Goal: Register for event/course

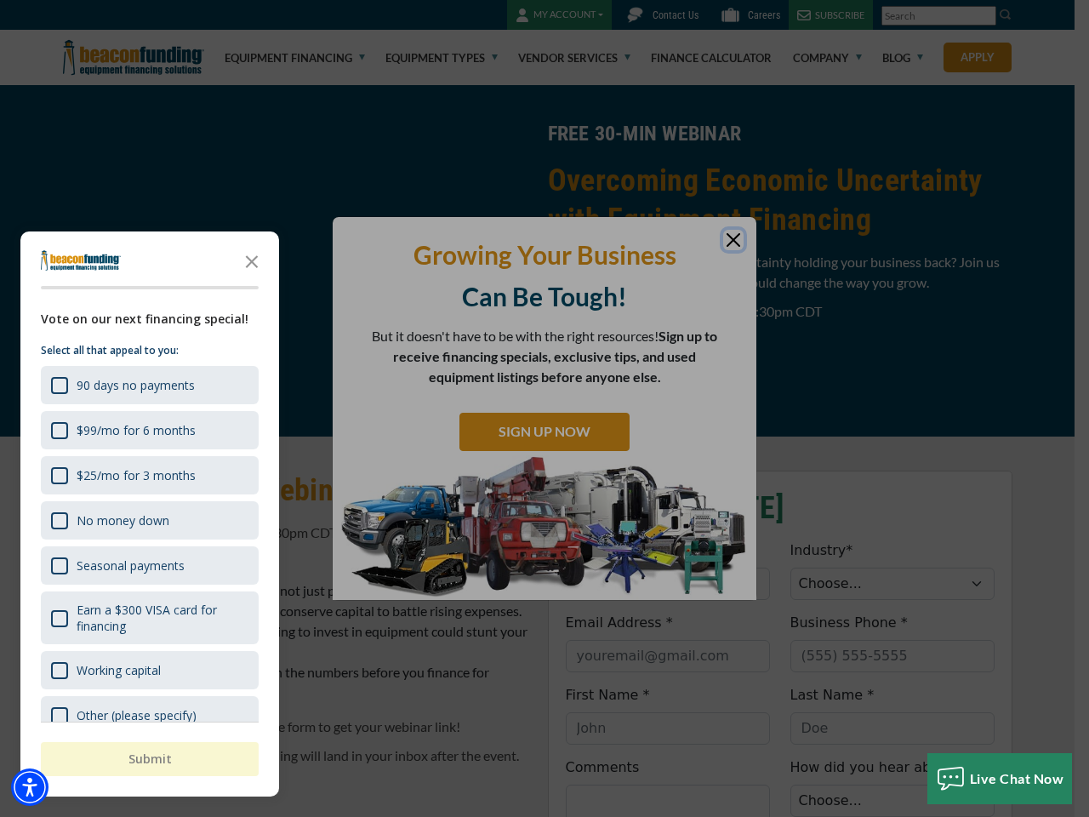
click at [545, 408] on div "button" at bounding box center [544, 408] width 1089 height 817
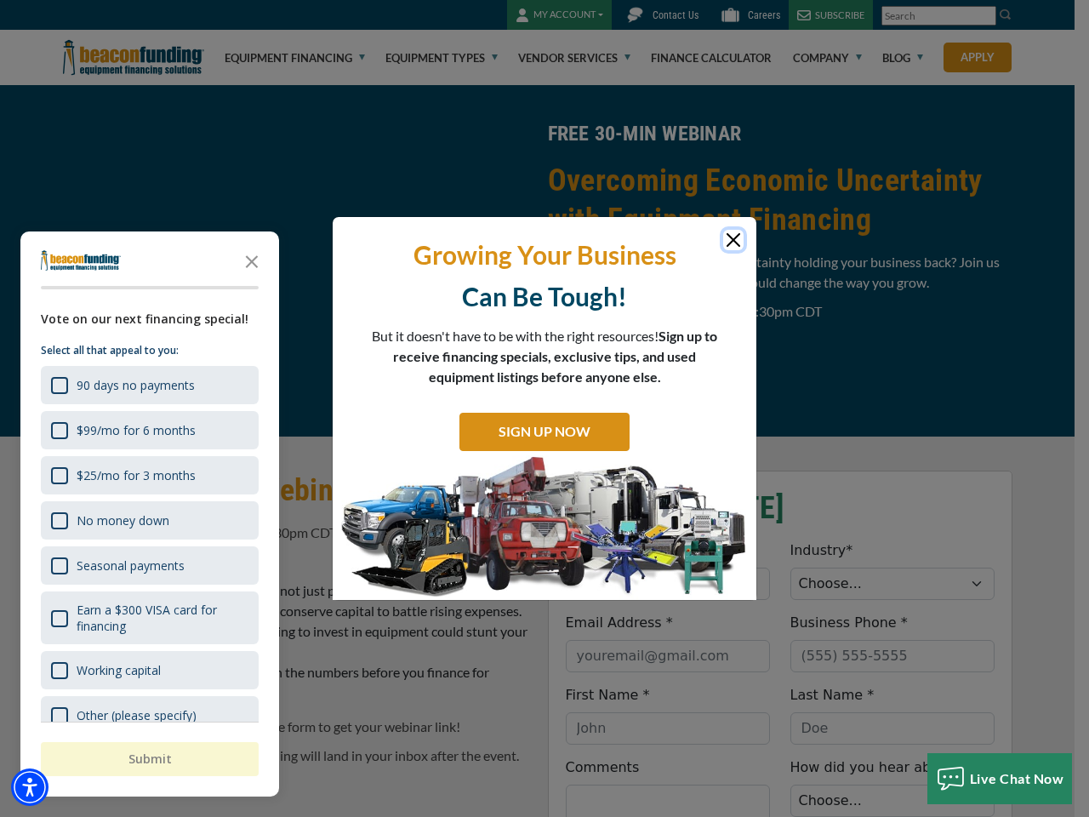
click at [30, 787] on img "Accessibility Menu" at bounding box center [29, 786] width 37 height 37
click at [545, 408] on body "Skip to main content Enable accessibility for low vision Open the accessibility…" at bounding box center [544, 408] width 1089 height 817
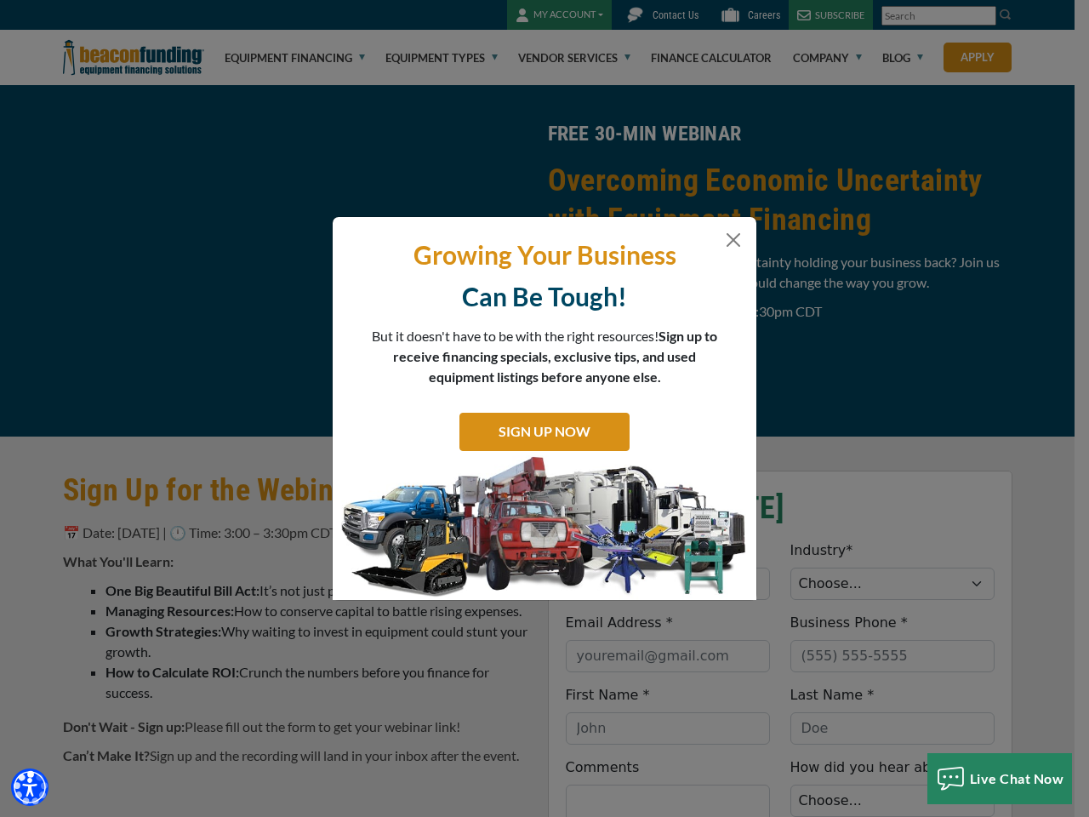
click at [252, 260] on body "Skip to main content Enable accessibility for low vision Open the accessibility…" at bounding box center [544, 408] width 1089 height 817
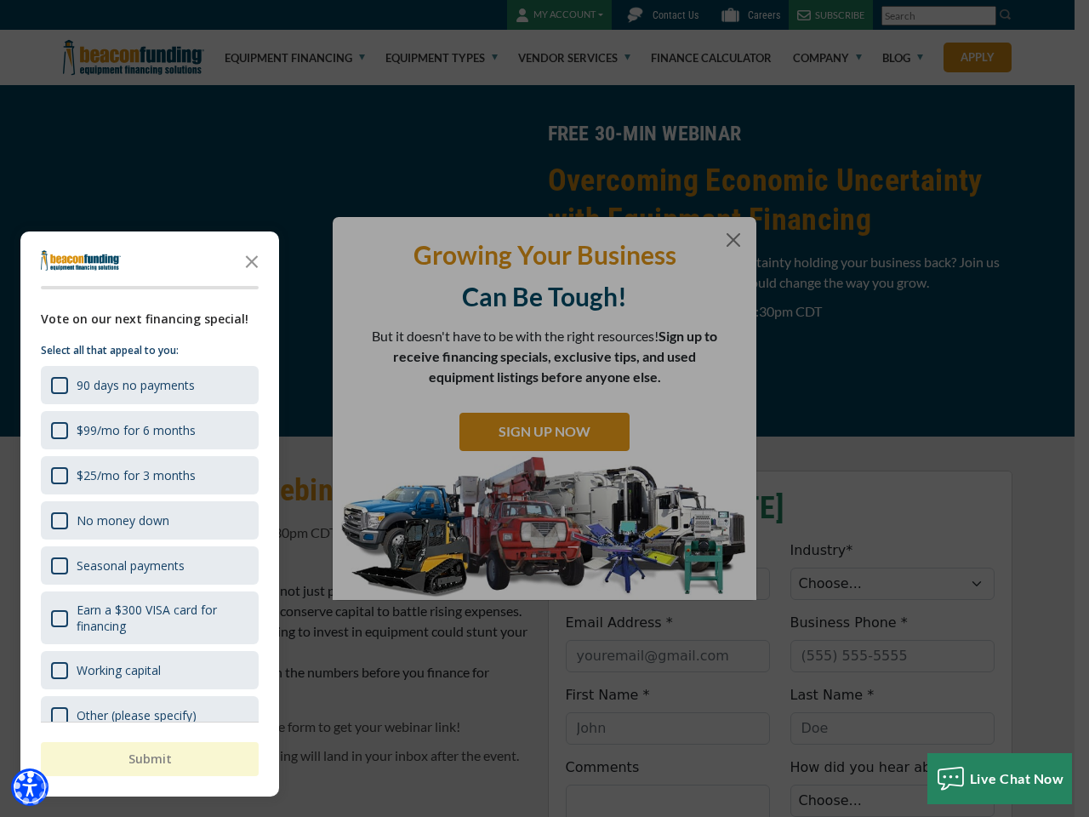
click at [148, 385] on body "Skip to main content Enable accessibility for low vision Open the accessibility…" at bounding box center [544, 408] width 1089 height 817
click at [148, 430] on body "Skip to main content Enable accessibility for low vision Open the accessibility…" at bounding box center [544, 408] width 1089 height 817
click at [148, 475] on body "Skip to main content Enable accessibility for low vision Open the accessibility…" at bounding box center [544, 408] width 1089 height 817
click at [148, 520] on body "Skip to main content Enable accessibility for low vision Open the accessibility…" at bounding box center [544, 408] width 1089 height 817
click at [148, 565] on body "Skip to main content Enable accessibility for low vision Open the accessibility…" at bounding box center [544, 408] width 1089 height 817
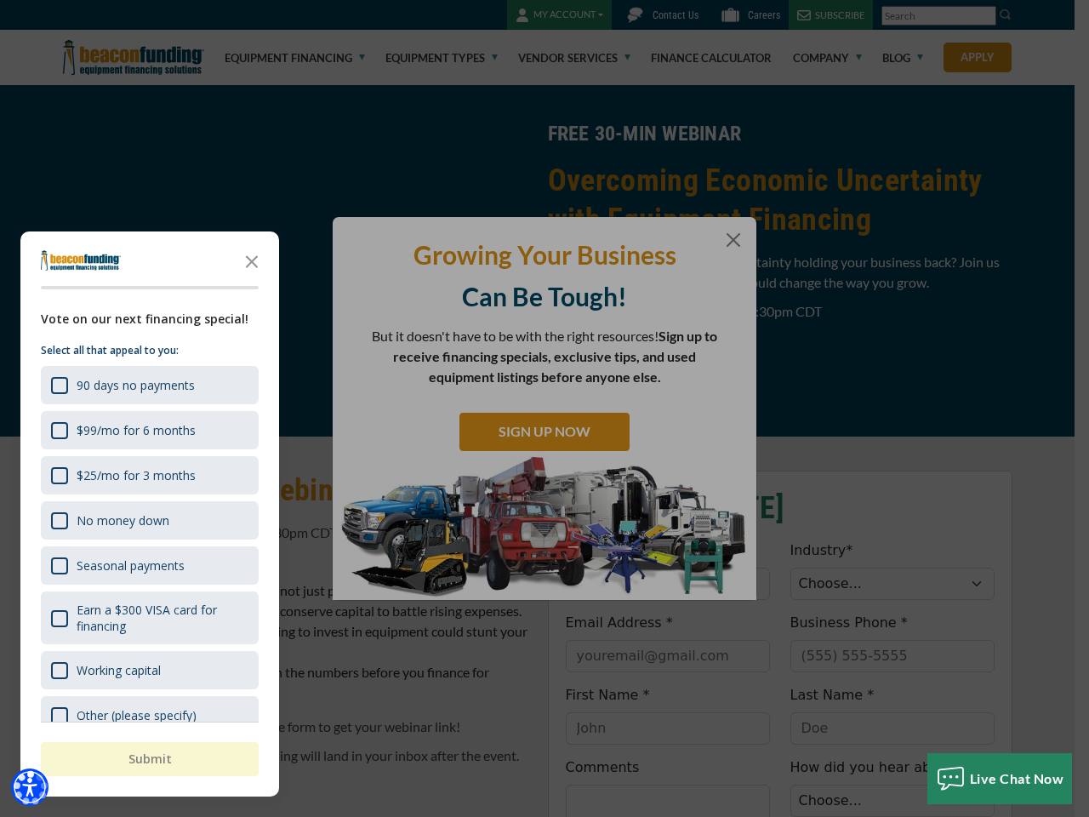
click at [148, 618] on body "Skip to main content Enable accessibility for low vision Open the accessibility…" at bounding box center [544, 408] width 1089 height 817
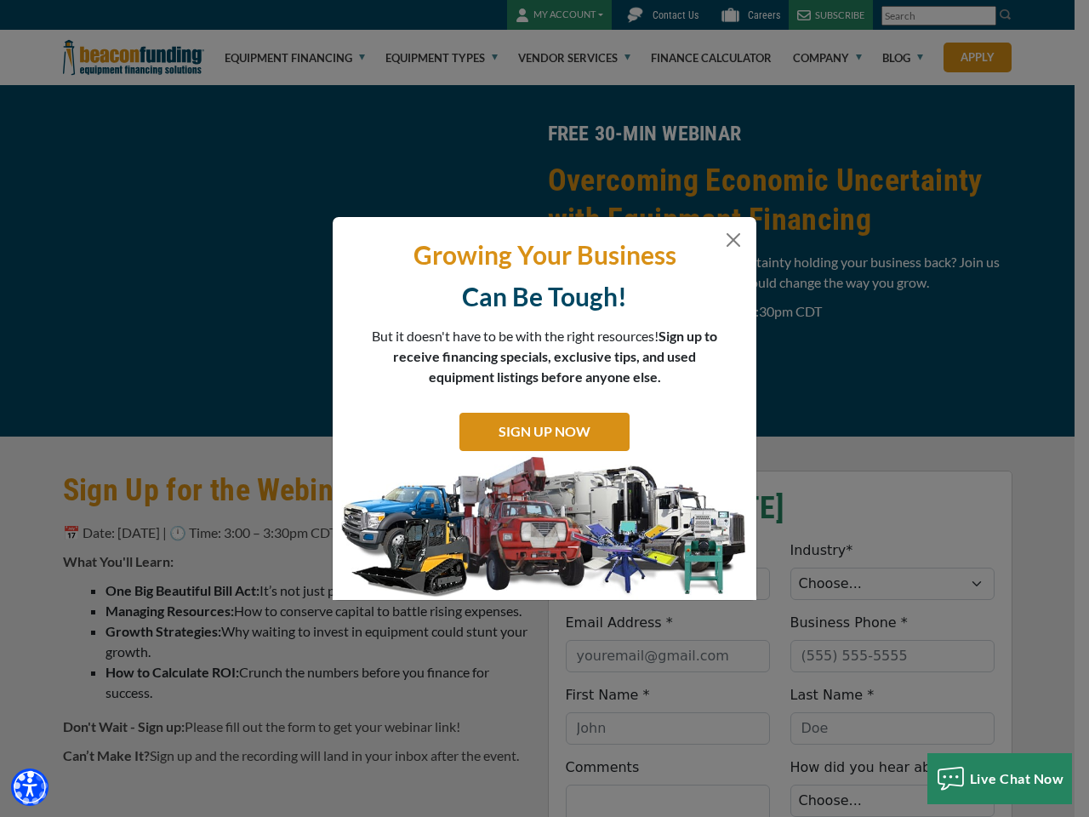
click at [667, 816] on html "Skip to main content Enable accessibility for low vision Open the accessibility…" at bounding box center [544, 408] width 1089 height 817
